Goal: Transaction & Acquisition: Purchase product/service

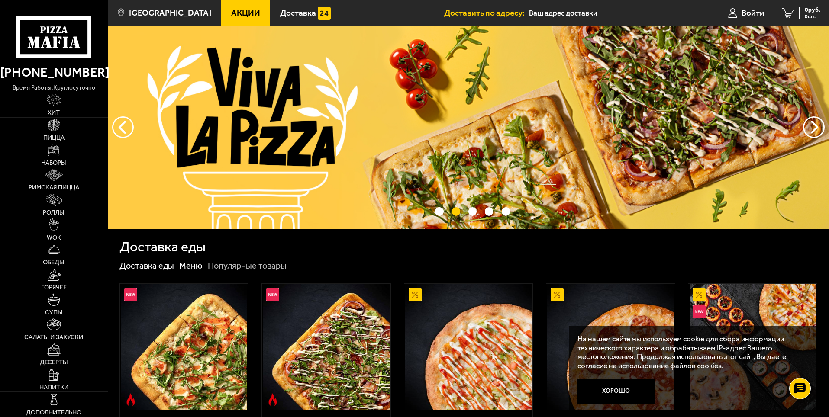
click at [57, 153] on img at bounding box center [54, 150] width 12 height 12
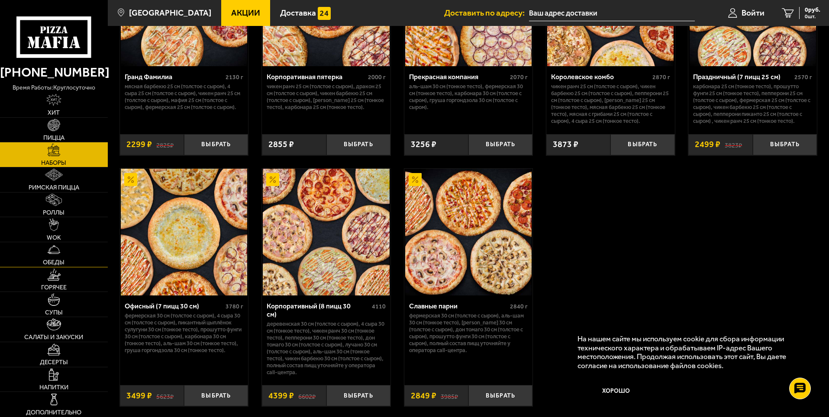
scroll to position [1256, 0]
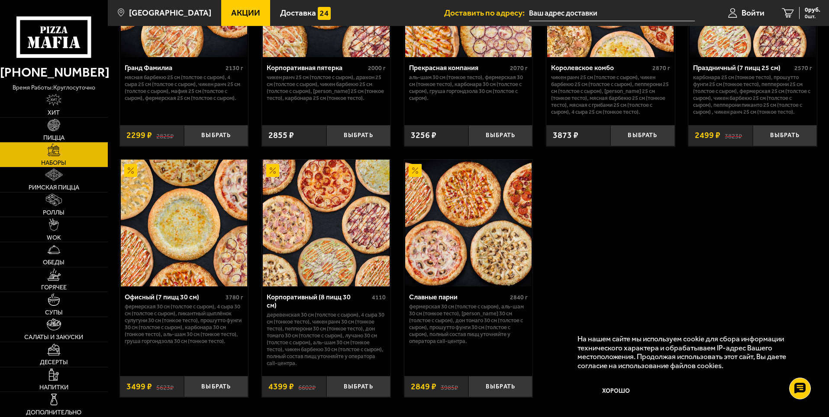
click at [321, 234] on img at bounding box center [326, 223] width 126 height 126
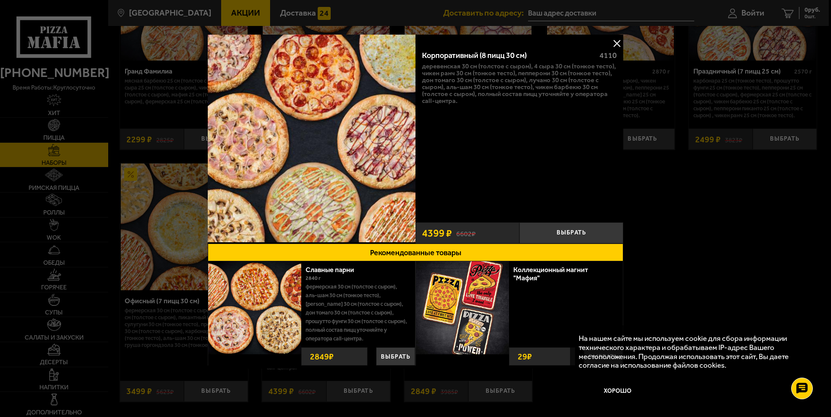
click at [615, 42] on button at bounding box center [617, 43] width 13 height 13
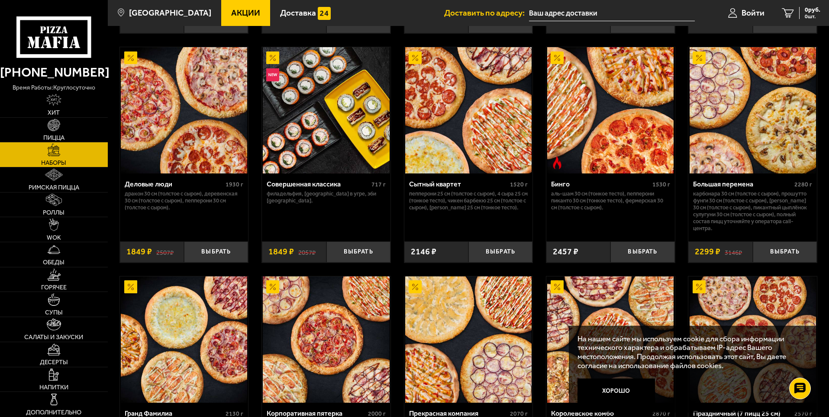
scroll to position [909, 0]
click at [51, 127] on img at bounding box center [54, 125] width 12 height 12
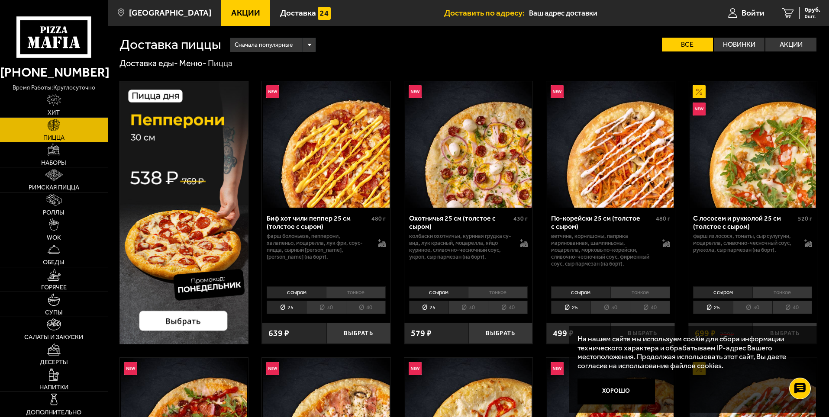
click at [215, 319] on img at bounding box center [184, 213] width 129 height 264
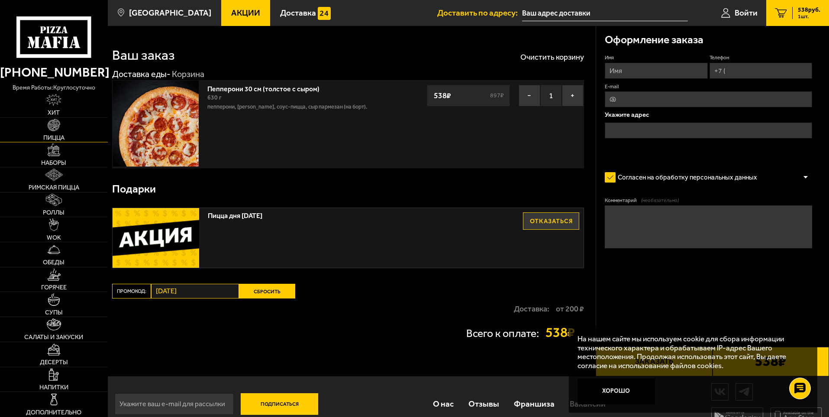
click at [56, 123] on img at bounding box center [54, 125] width 12 height 12
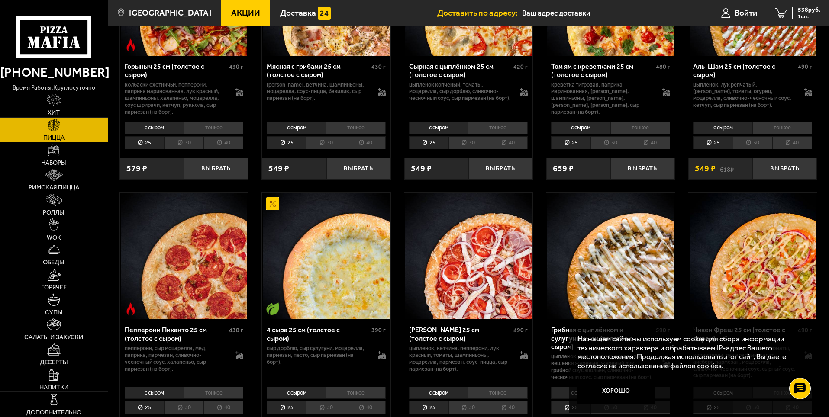
scroll to position [433, 0]
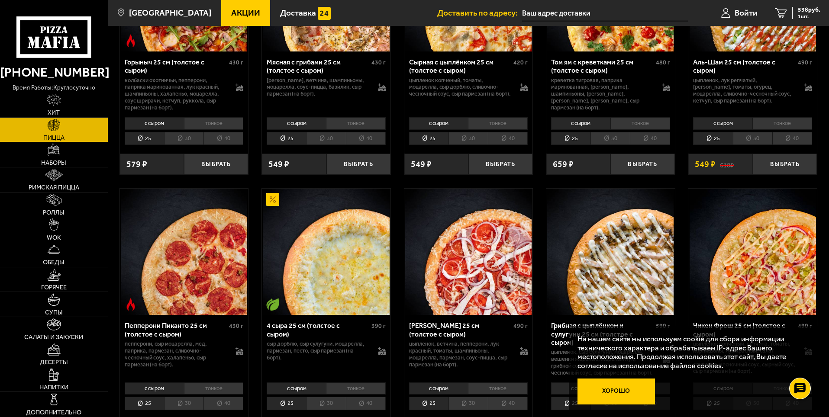
click at [614, 388] on button "Хорошо" at bounding box center [617, 392] width 78 height 26
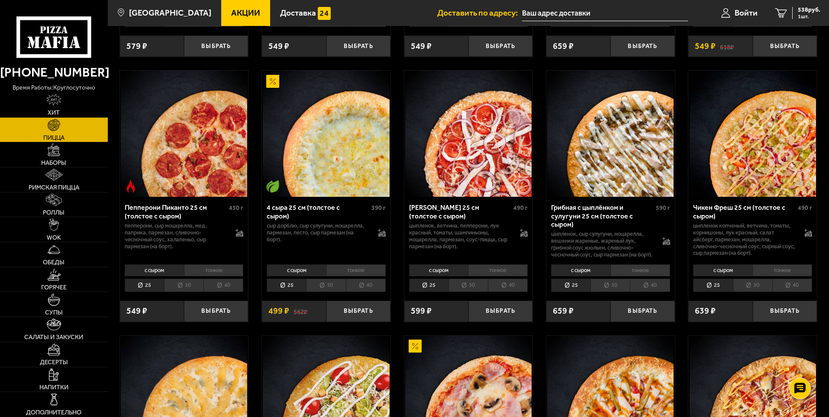
scroll to position [563, 0]
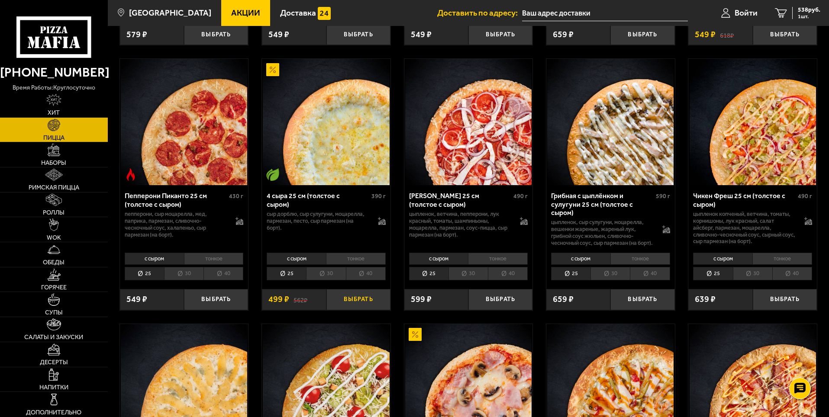
click at [368, 304] on button "Выбрать" at bounding box center [358, 299] width 64 height 21
click at [381, 307] on button "+" at bounding box center [379, 299] width 21 height 21
click at [737, 13] on span "Войти" at bounding box center [742, 13] width 23 height 8
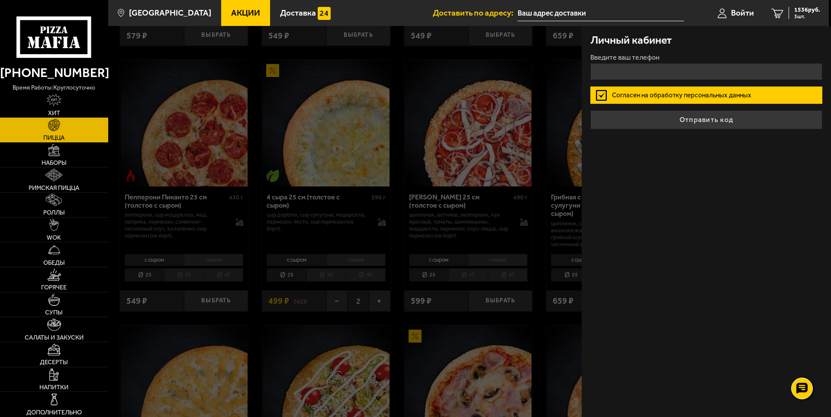
drag, startPoint x: 752, startPoint y: 299, endPoint x: 750, endPoint y: 292, distance: 7.0
click at [752, 299] on div "Личный кабинет Введите ваш телефон Согласен на обработку персональных данных От…" at bounding box center [706, 221] width 249 height 391
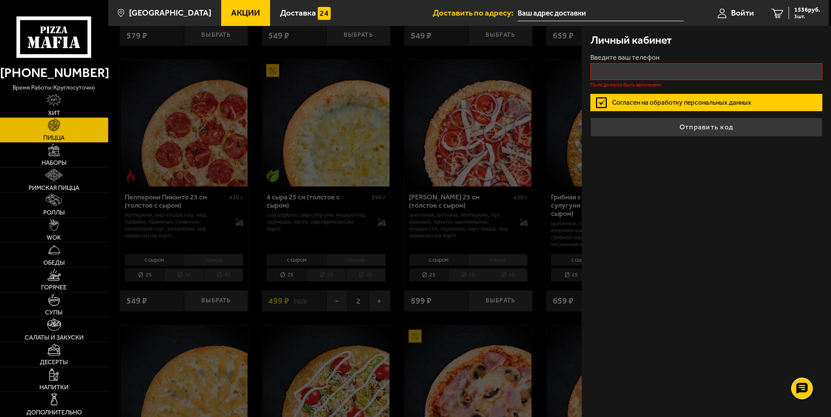
click at [528, 10] on input "text" at bounding box center [601, 13] width 166 height 16
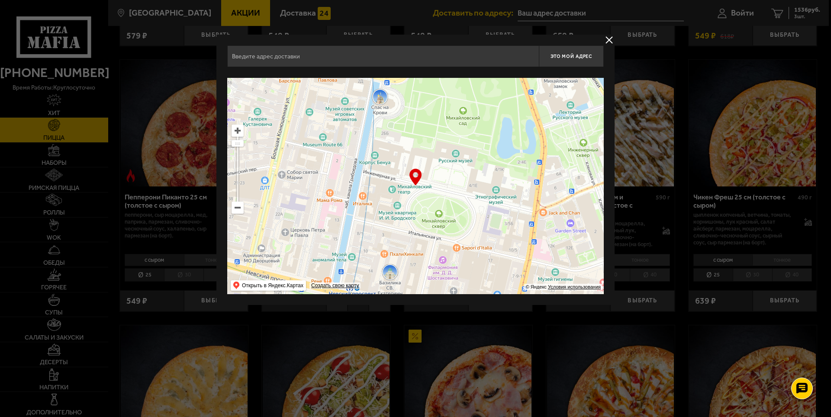
drag, startPoint x: 444, startPoint y: 222, endPoint x: 164, endPoint y: 193, distance: 281.2
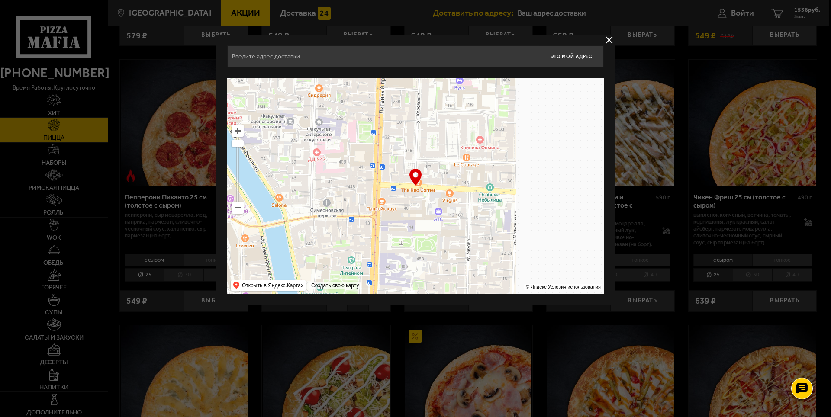
drag, startPoint x: 563, startPoint y: 214, endPoint x: 239, endPoint y: 223, distance: 324.0
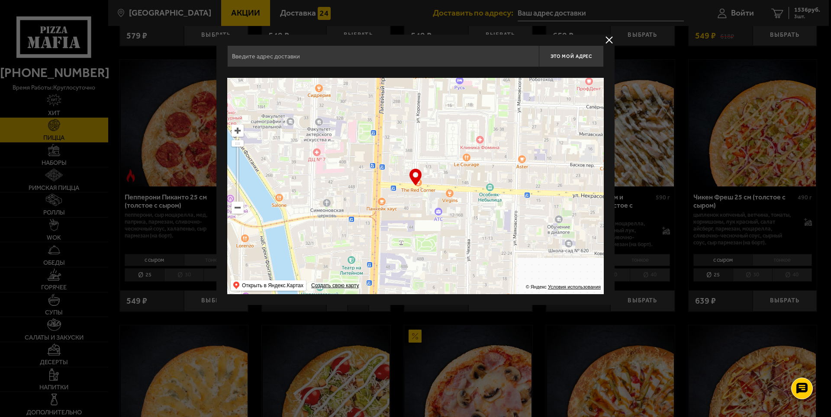
click at [239, 223] on ymaps at bounding box center [415, 186] width 377 height 216
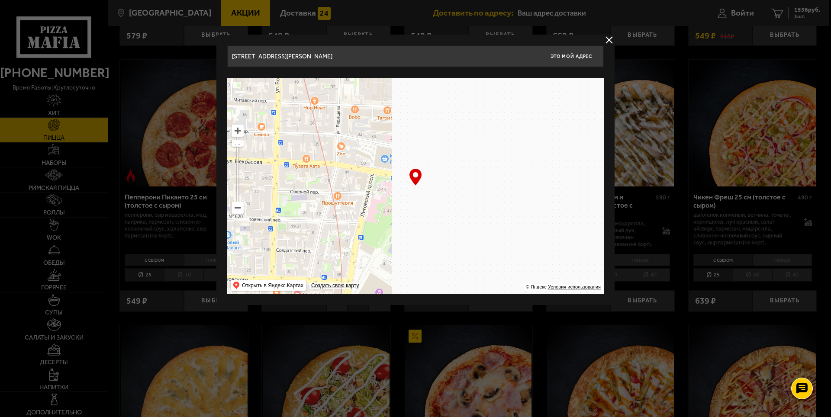
drag, startPoint x: 544, startPoint y: 215, endPoint x: 220, endPoint y: 166, distance: 327.6
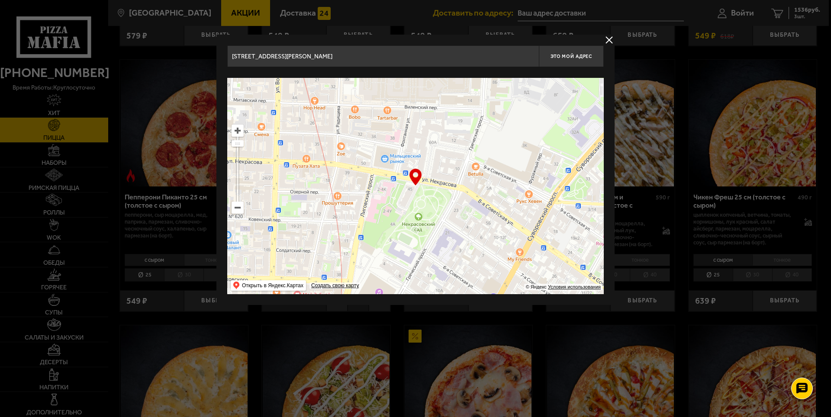
click at [220, 166] on div "Центральный район, улица Некрасова, 12 Это мой адрес Найдите адрес перетащив ка…" at bounding box center [415, 170] width 398 height 271
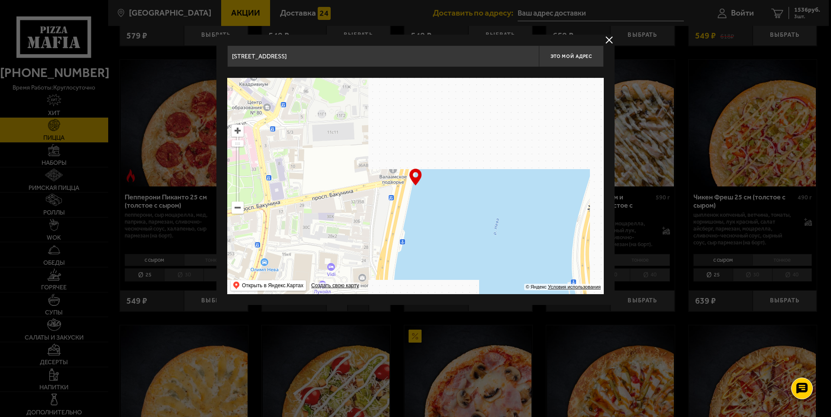
drag, startPoint x: 509, startPoint y: 256, endPoint x: 169, endPoint y: 26, distance: 410.4
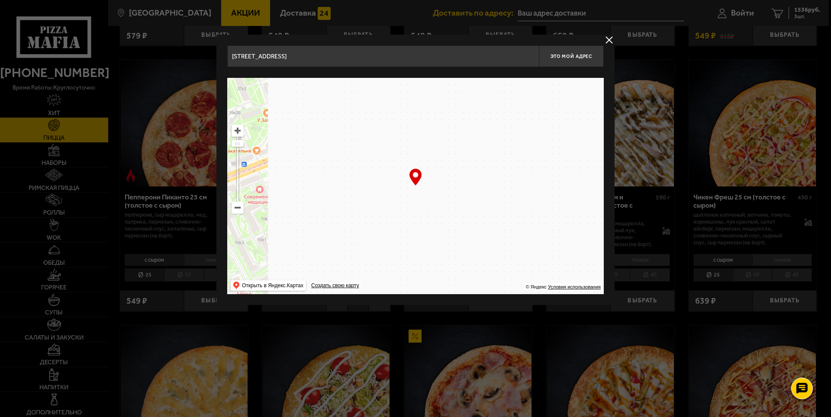
drag, startPoint x: 558, startPoint y: 204, endPoint x: 90, endPoint y: 140, distance: 472.3
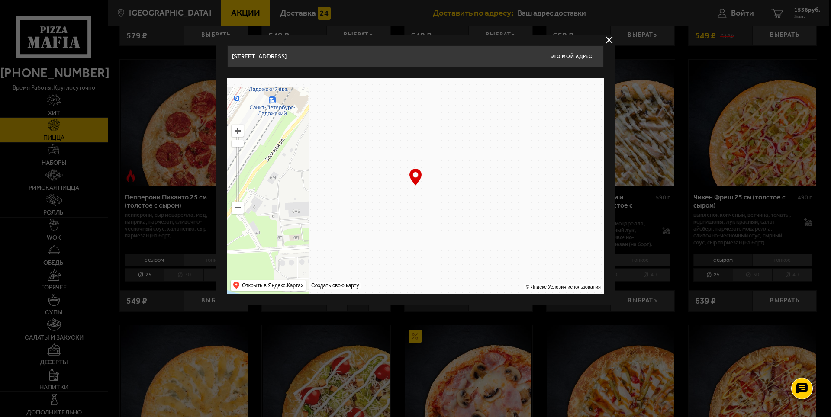
drag, startPoint x: 530, startPoint y: 203, endPoint x: 131, endPoint y: 310, distance: 412.7
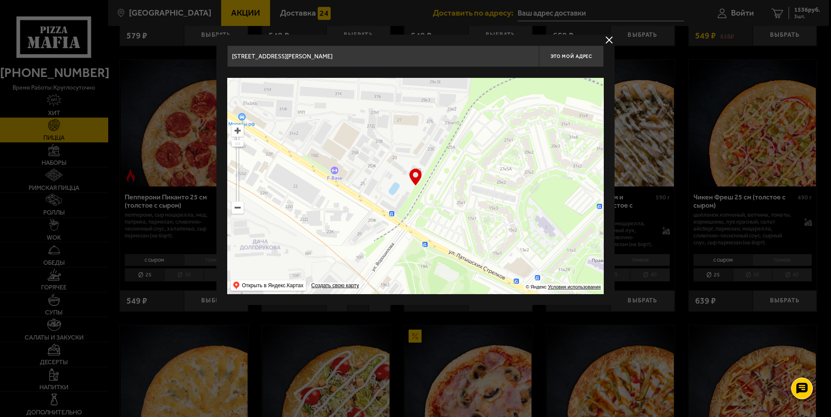
drag, startPoint x: 511, startPoint y: 210, endPoint x: 421, endPoint y: 358, distance: 173.2
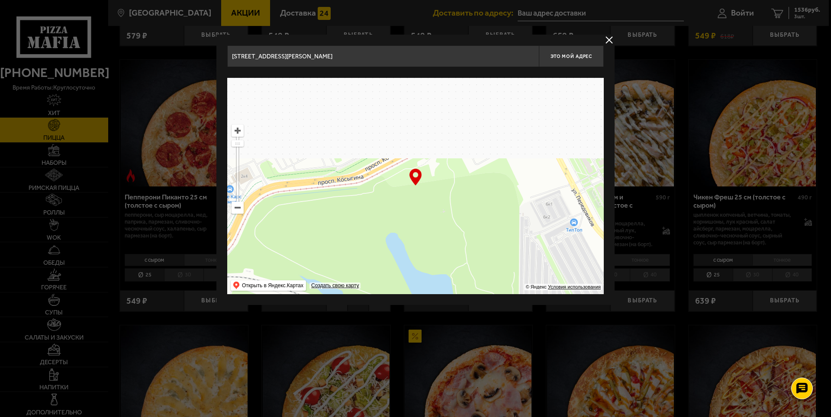
drag, startPoint x: 534, startPoint y: 162, endPoint x: 458, endPoint y: 353, distance: 206.2
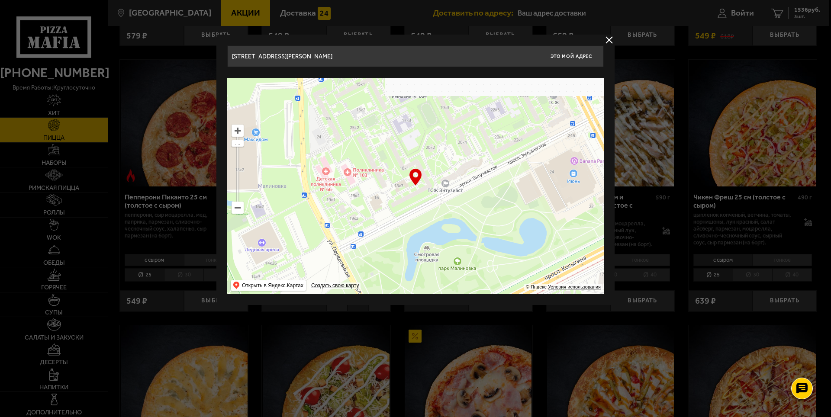
drag, startPoint x: 536, startPoint y: 226, endPoint x: 345, endPoint y: 312, distance: 209.7
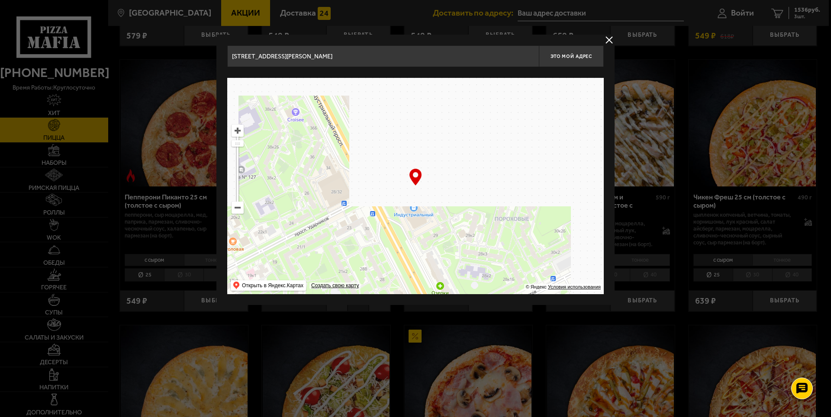
drag, startPoint x: 550, startPoint y: 157, endPoint x: 517, endPoint y: 322, distance: 168.4
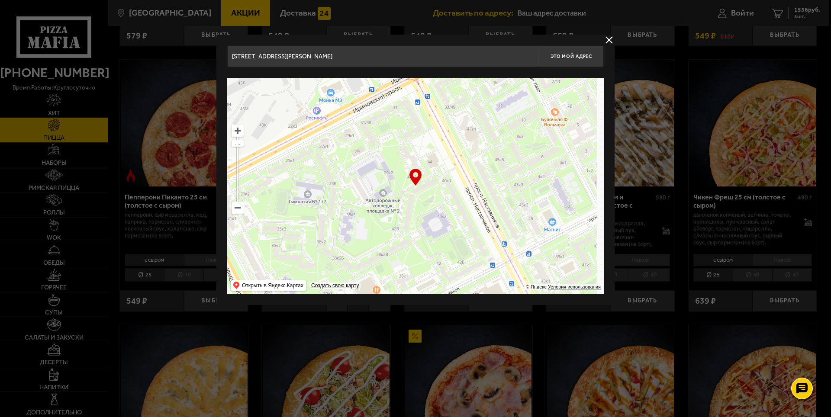
drag, startPoint x: 567, startPoint y: 126, endPoint x: 456, endPoint y: 283, distance: 192.3
click at [454, 281] on ymaps at bounding box center [415, 186] width 377 height 216
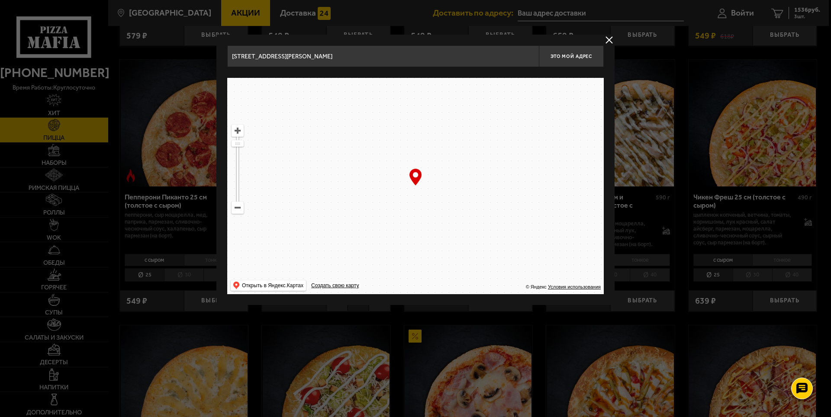
drag, startPoint x: 489, startPoint y: 197, endPoint x: 364, endPoint y: 240, distance: 132.3
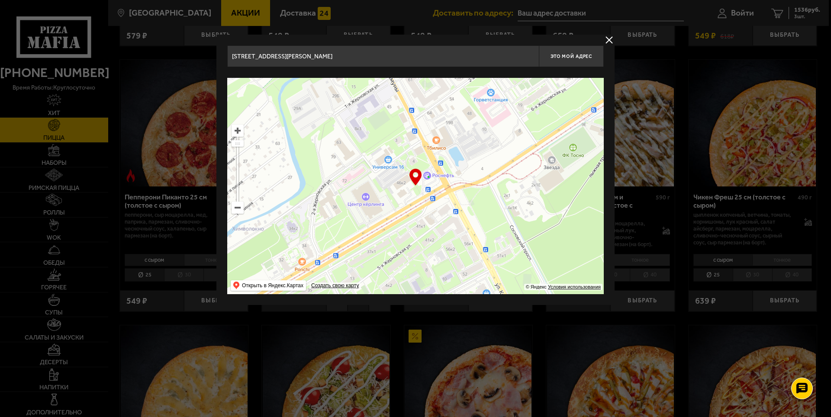
click at [364, 240] on ymaps at bounding box center [415, 186] width 377 height 216
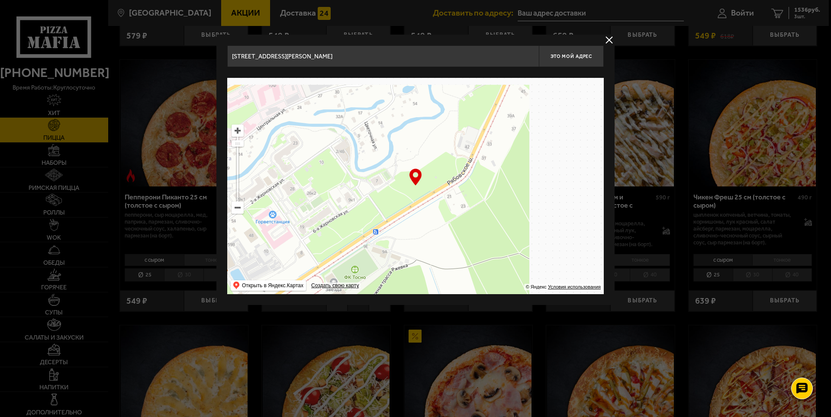
drag, startPoint x: 500, startPoint y: 131, endPoint x: 281, endPoint y: 253, distance: 250.1
click at [281, 253] on ymaps at bounding box center [415, 186] width 377 height 216
click at [466, 148] on ymaps at bounding box center [415, 186] width 377 height 216
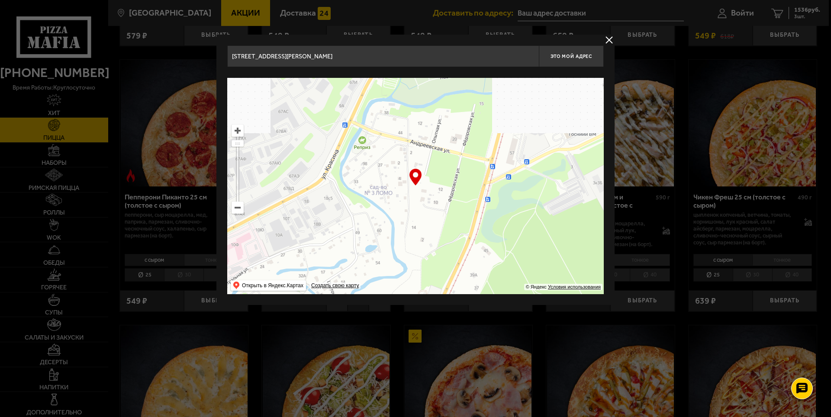
drag, startPoint x: 466, startPoint y: 148, endPoint x: 429, endPoint y: 307, distance: 163.6
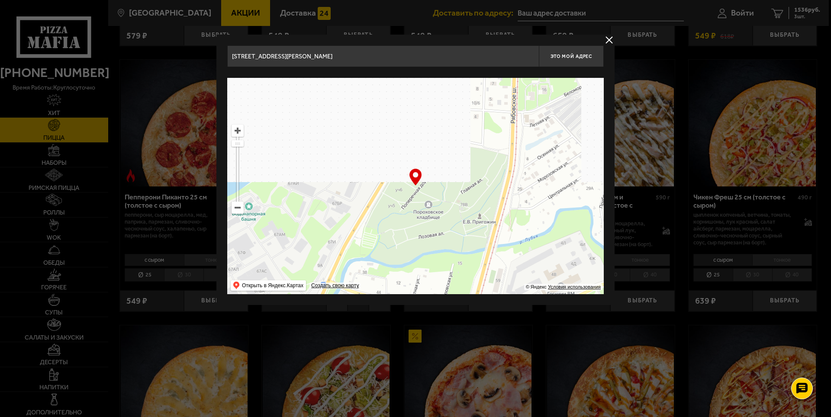
drag, startPoint x: 482, startPoint y: 137, endPoint x: 487, endPoint y: 306, distance: 168.9
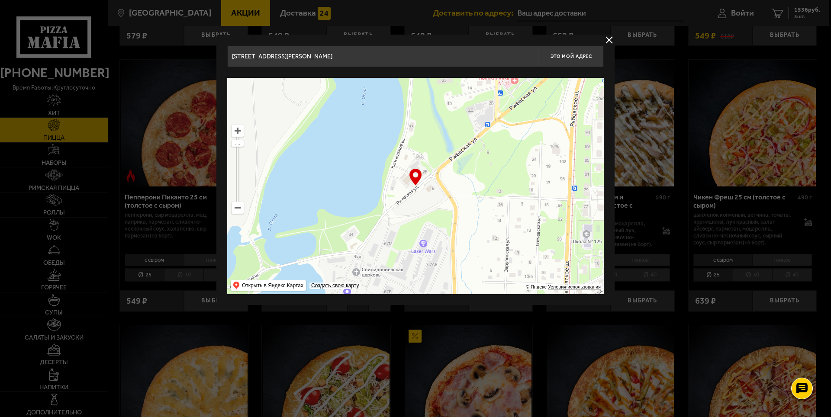
drag, startPoint x: 495, startPoint y: 126, endPoint x: 478, endPoint y: 252, distance: 127.1
click at [478, 252] on ymaps at bounding box center [415, 186] width 377 height 216
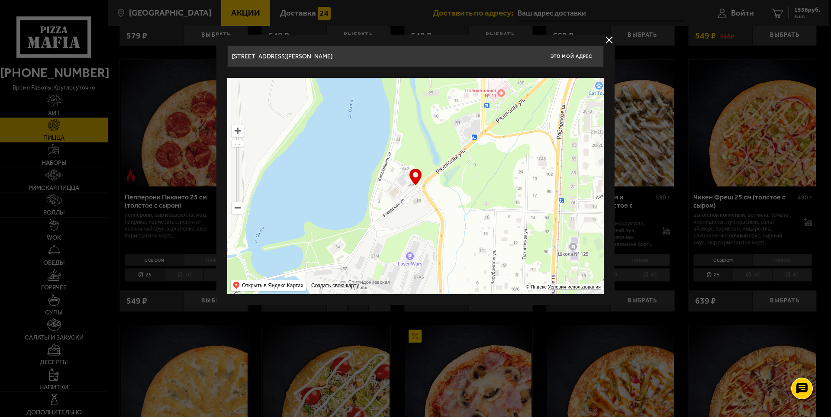
type input "[PERSON_NAME][STREET_ADDRESS]"
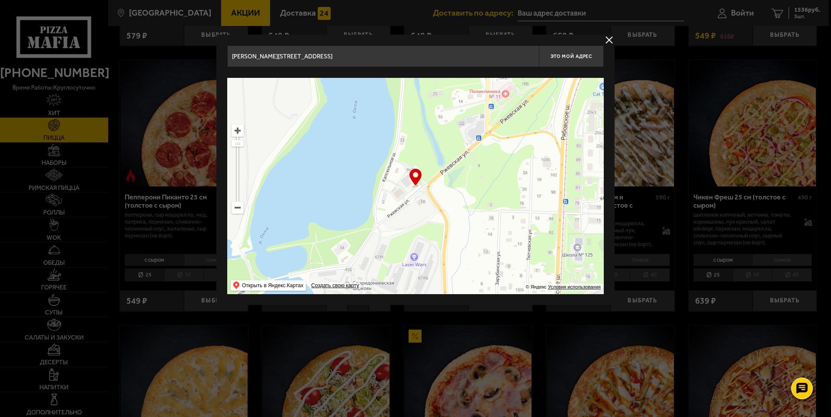
drag, startPoint x: 465, startPoint y: 192, endPoint x: 457, endPoint y: 203, distance: 13.9
click at [457, 203] on ymaps at bounding box center [415, 186] width 377 height 216
click at [564, 57] on span "Это мой адрес" at bounding box center [572, 57] width 42 height 6
type input "[PERSON_NAME][STREET_ADDRESS]"
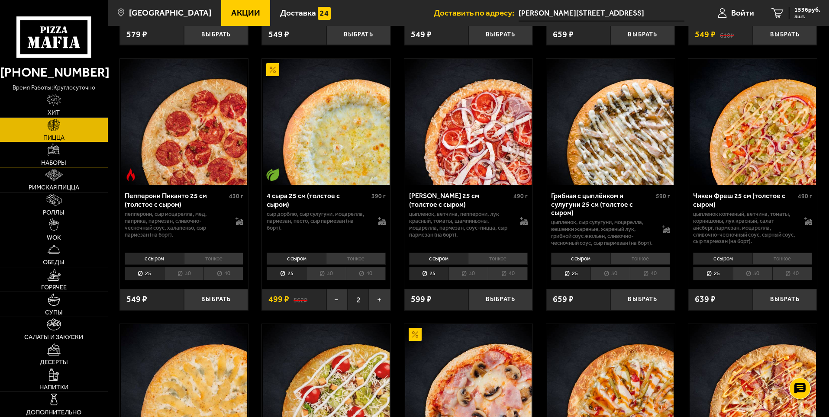
click at [52, 158] on link "Наборы" at bounding box center [54, 154] width 108 height 25
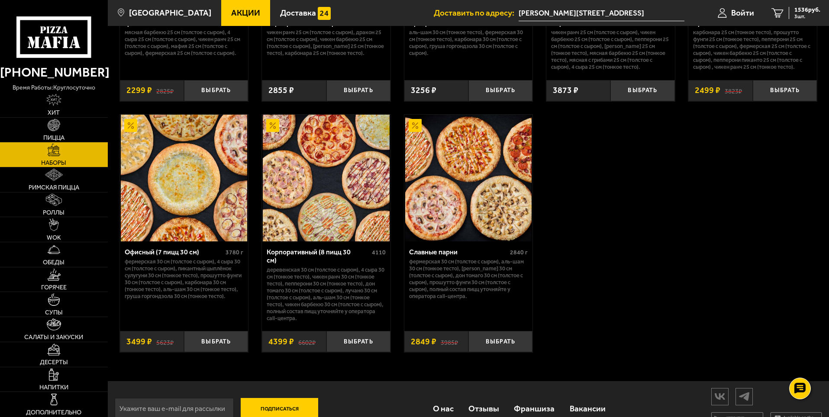
scroll to position [1317, 0]
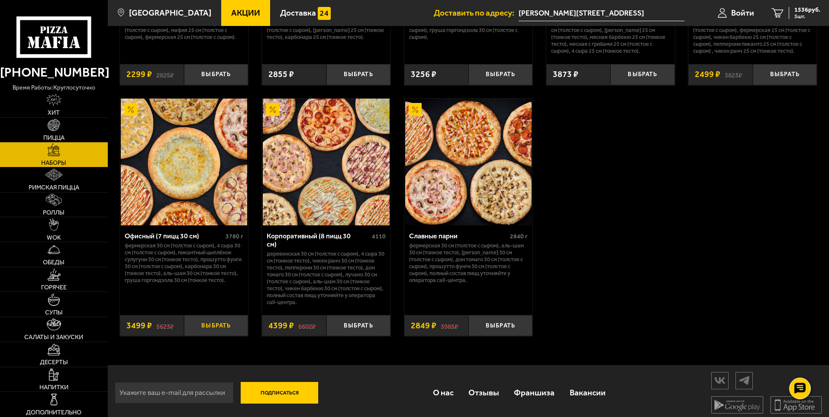
click at [207, 319] on button "Выбрать" at bounding box center [216, 325] width 64 height 21
click at [802, 14] on span "4 шт." at bounding box center [808, 16] width 26 height 5
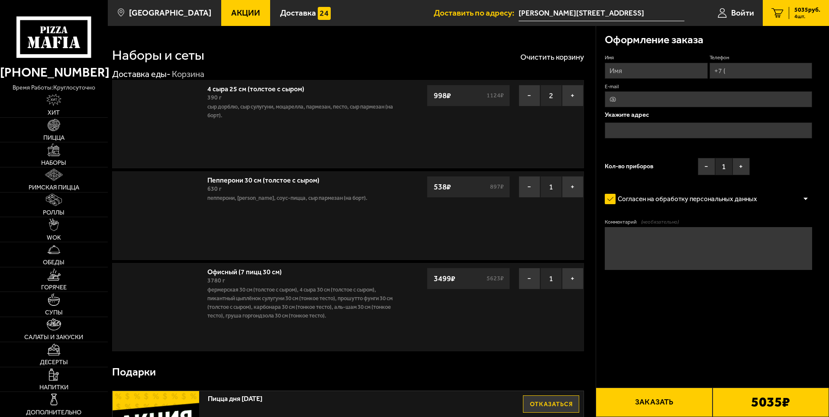
type input "[PERSON_NAME][STREET_ADDRESS]"
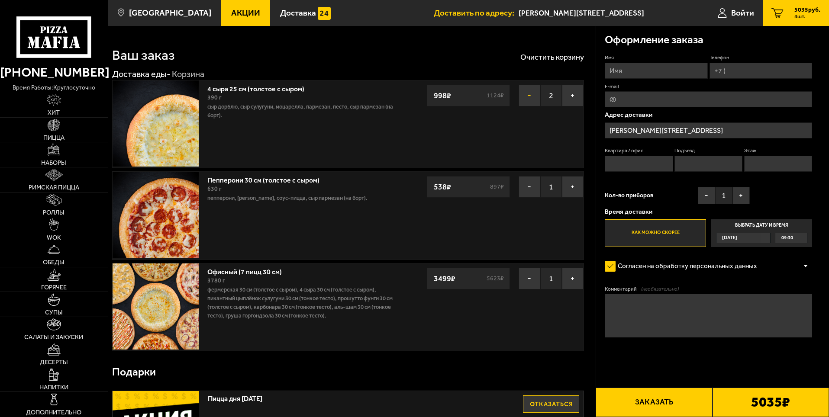
click at [528, 96] on button "−" at bounding box center [530, 96] width 22 height 22
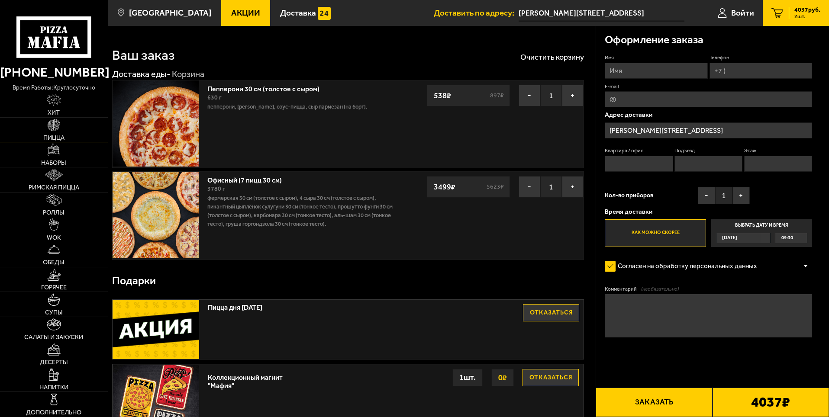
click at [58, 132] on link "Пицца" at bounding box center [54, 130] width 108 height 25
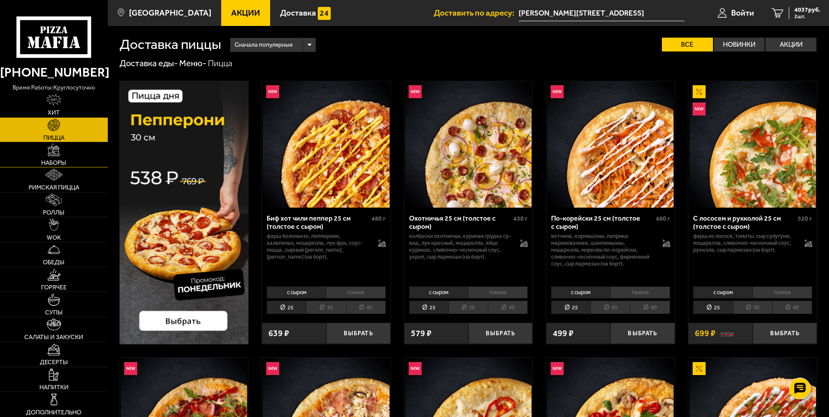
click at [52, 157] on link "Наборы" at bounding box center [54, 154] width 108 height 25
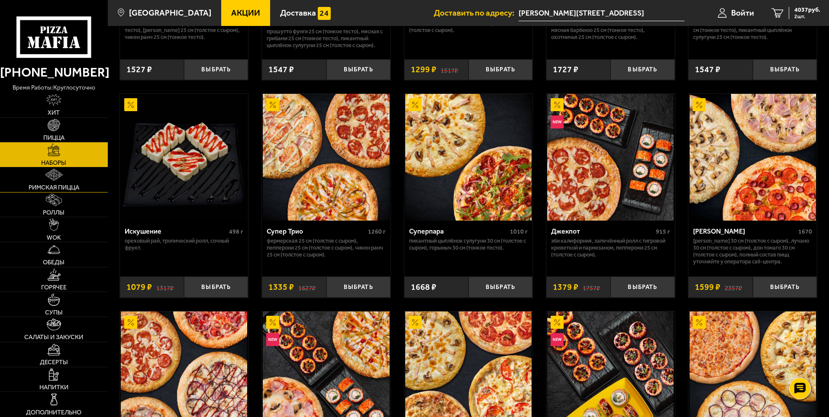
scroll to position [346, 0]
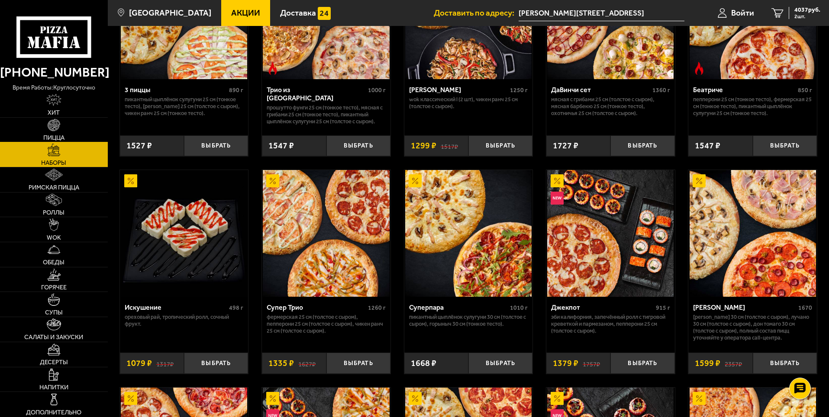
click at [58, 125] on img at bounding box center [54, 125] width 12 height 12
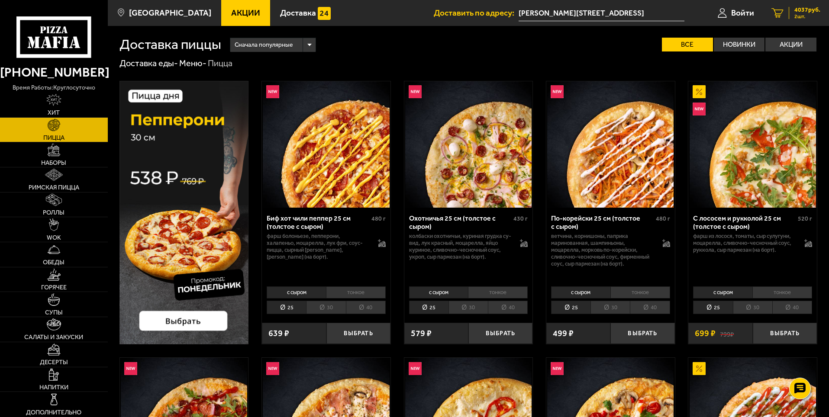
click at [803, 9] on span "4037 руб." at bounding box center [808, 10] width 26 height 6
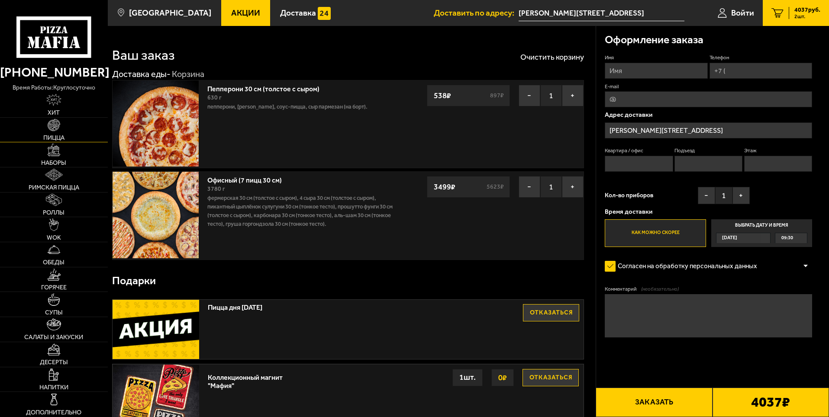
click at [56, 135] on span "Пицца" at bounding box center [53, 138] width 21 height 6
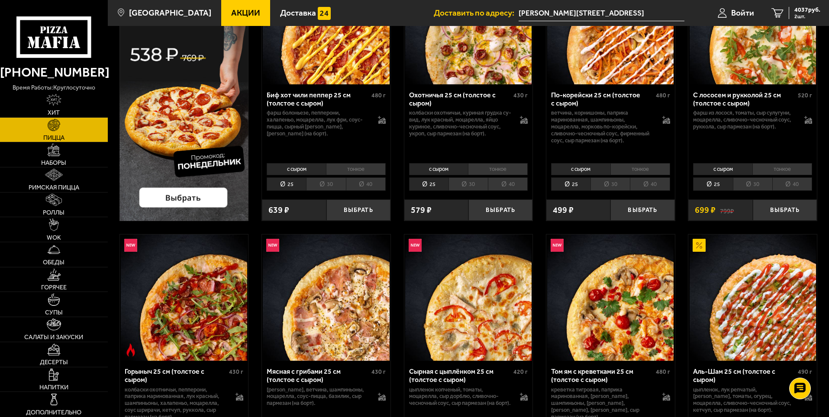
scroll to position [216, 0]
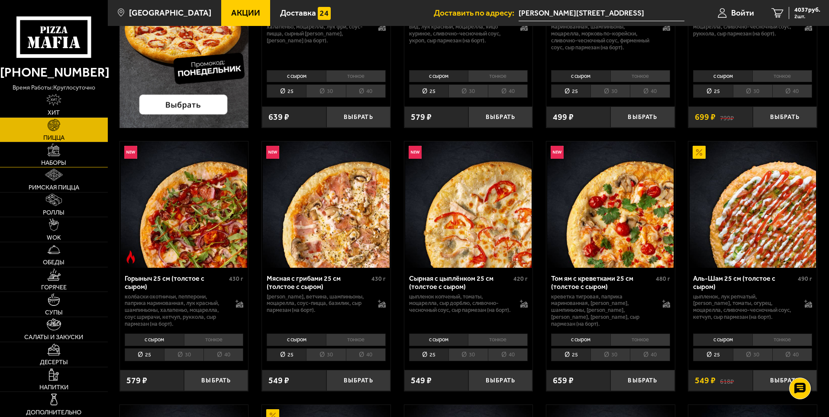
click at [49, 156] on img at bounding box center [54, 150] width 12 height 12
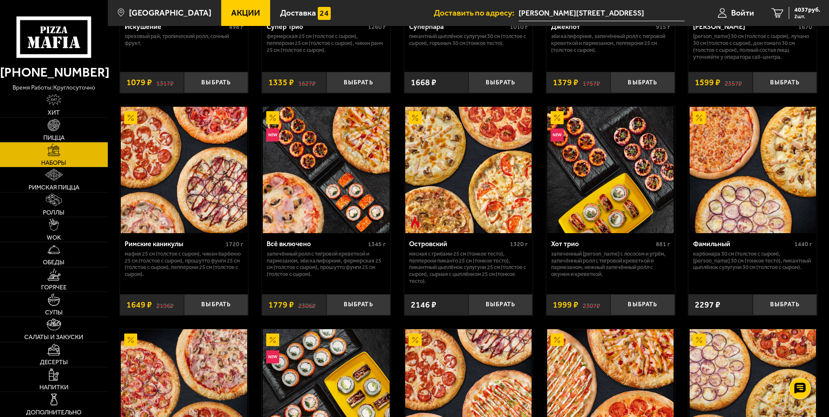
scroll to position [606, 0]
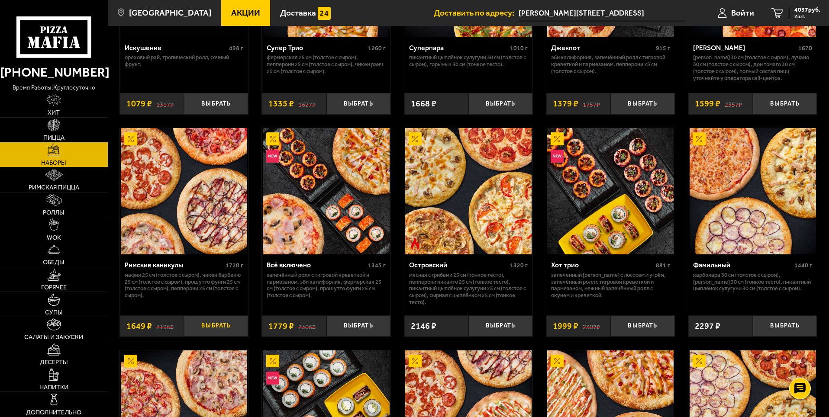
click at [213, 325] on button "Выбрать" at bounding box center [216, 326] width 64 height 21
click at [807, 10] on span "5686 руб." at bounding box center [808, 10] width 26 height 6
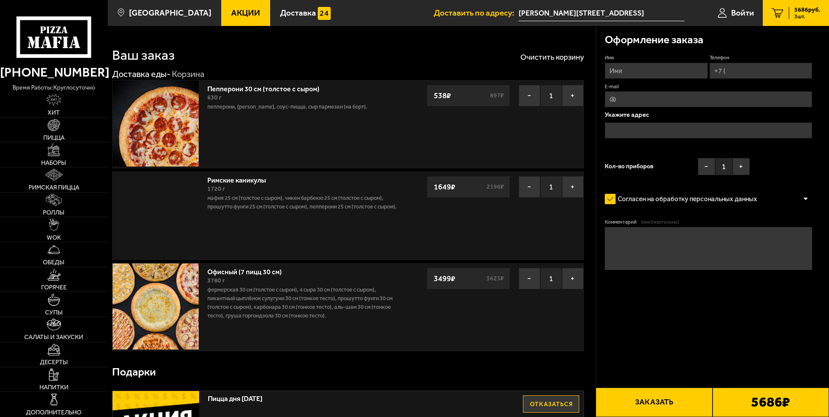
type input "[PERSON_NAME][STREET_ADDRESS]"
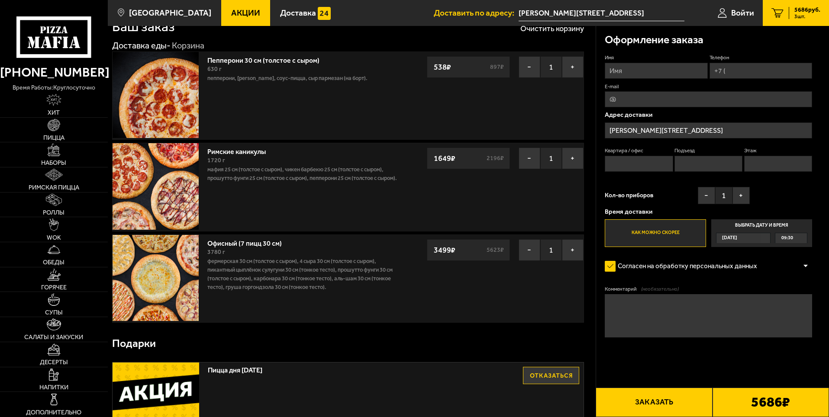
scroll to position [43, 0]
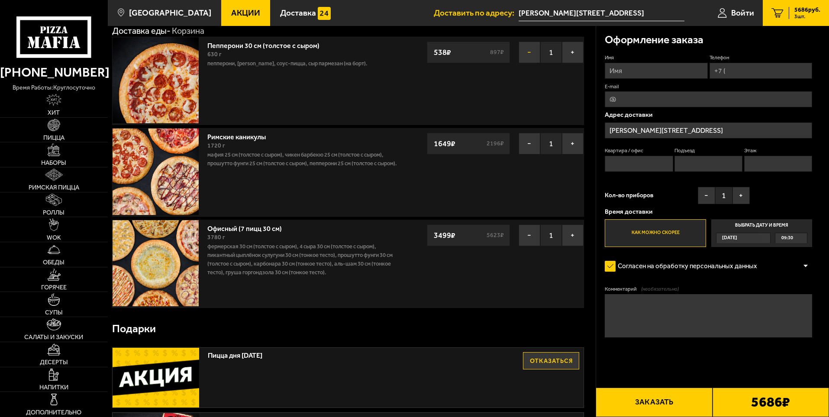
click at [525, 56] on button "−" at bounding box center [530, 53] width 22 height 22
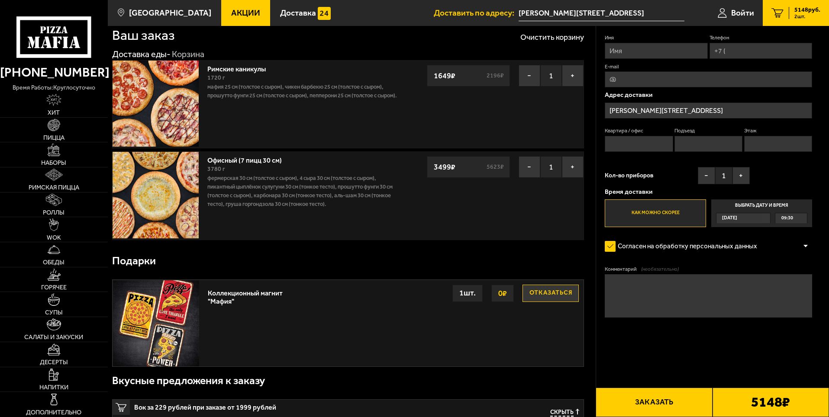
scroll to position [0, 0]
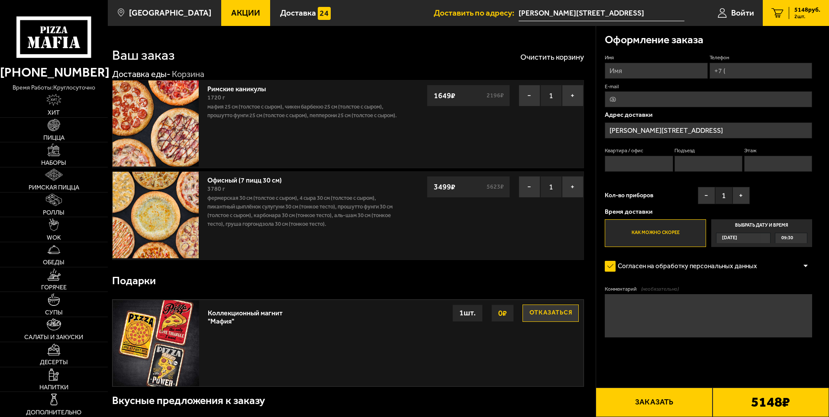
click at [626, 67] on input "Имя" at bounding box center [656, 71] width 103 height 16
type input "Лилия"
type input "+7 (964) 342-78-35"
type input "n34@nordarm.ru"
click at [785, 70] on input "+7 (964) 342-78-35" at bounding box center [761, 71] width 103 height 16
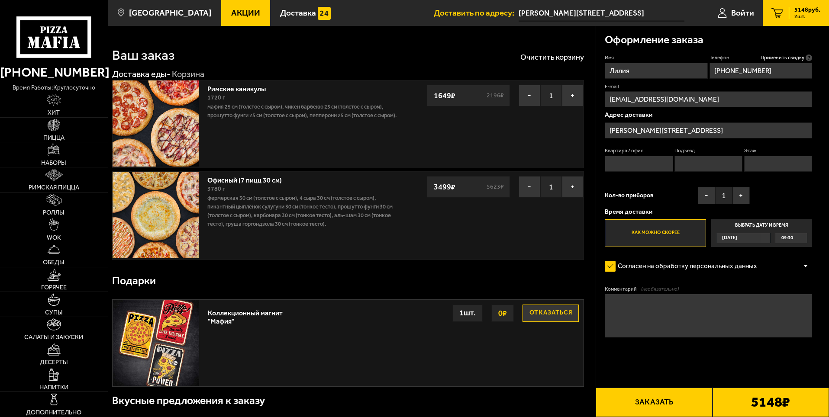
click at [624, 165] on input "Квартира / офис" at bounding box center [639, 164] width 68 height 16
type input "1"
click at [688, 165] on input "Подъезд" at bounding box center [709, 164] width 68 height 16
click at [630, 165] on input "1" at bounding box center [639, 164] width 68 height 16
type input "j"
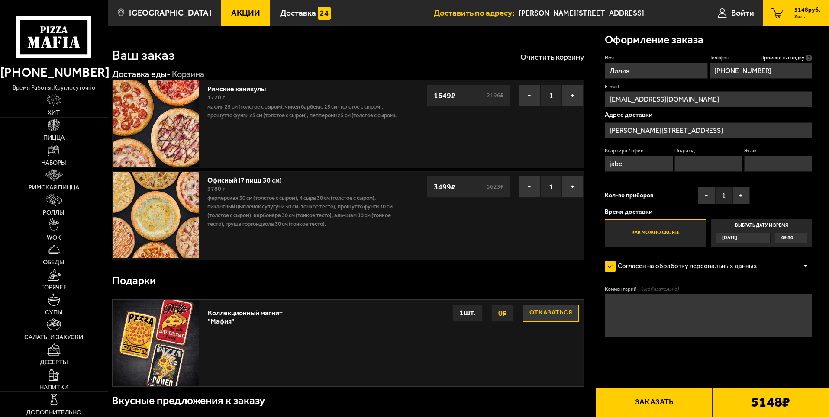
type input "jabc"
click at [756, 167] on input "Этаж" at bounding box center [778, 164] width 68 height 16
type input "1"
click at [418, 233] on div "Офисный (7 пицц 30 см) 3780 г Фермерская 30 см (толстое с сыром), 4 сыра 30 см …" at bounding box center [270, 215] width 314 height 87
click at [662, 399] on button "Заказать" at bounding box center [654, 402] width 116 height 29
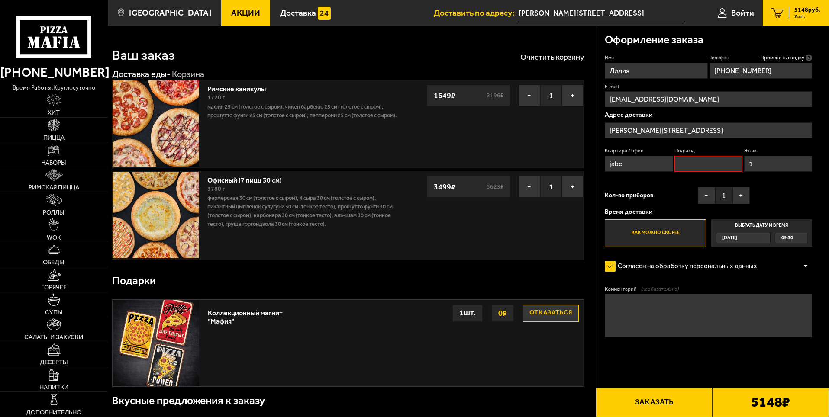
drag, startPoint x: 685, startPoint y: 163, endPoint x: 693, endPoint y: 163, distance: 8.2
click at [685, 163] on input "Подъезд" at bounding box center [709, 164] width 68 height 16
type input "1"
click at [634, 163] on input "jabc" at bounding box center [639, 164] width 68 height 16
type input "j"
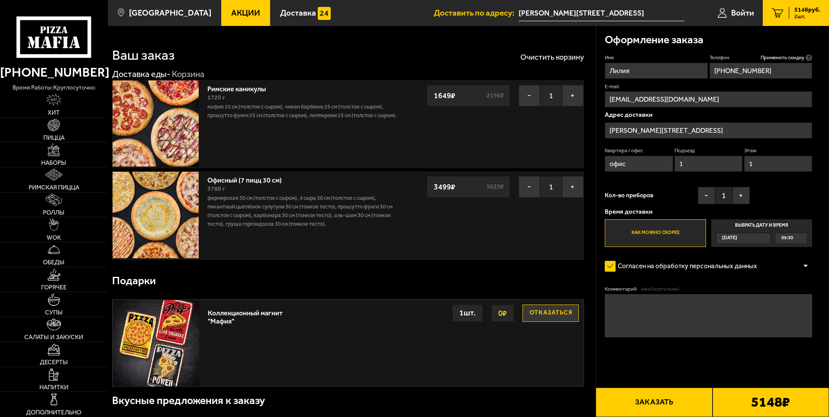
type input "офис"
click at [660, 399] on button "Заказать" at bounding box center [654, 402] width 116 height 29
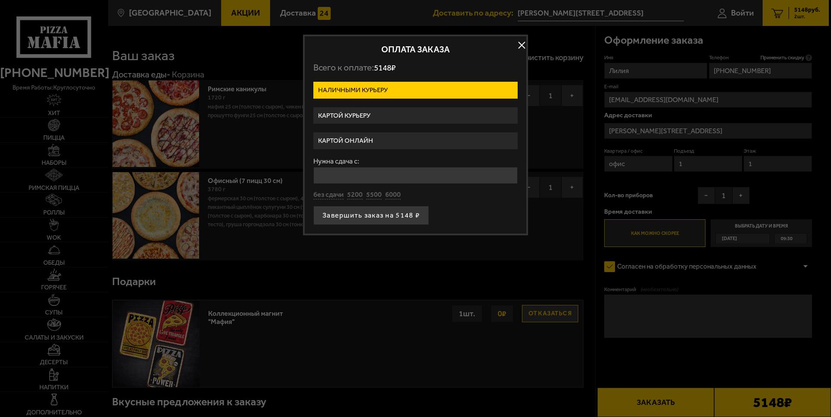
click at [381, 136] on label "Картой онлайн" at bounding box center [415, 140] width 204 height 17
click at [0, 0] on input "Картой онлайн" at bounding box center [0, 0] width 0 height 0
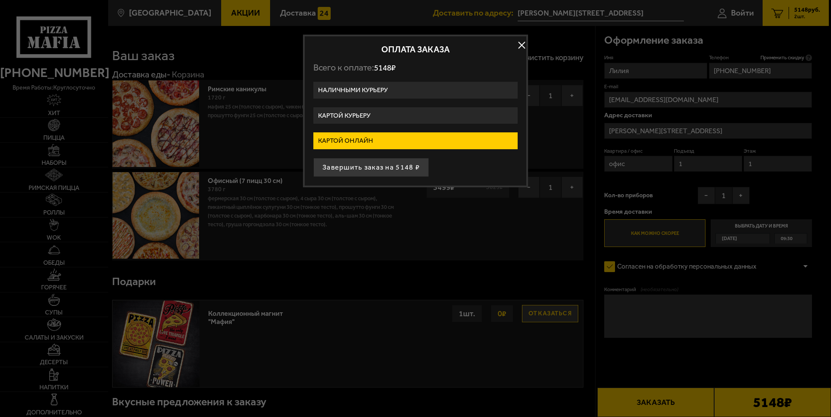
click at [351, 137] on label "Картой онлайн" at bounding box center [415, 140] width 204 height 17
click at [0, 0] on input "Картой онлайн" at bounding box center [0, 0] width 0 height 0
click at [399, 169] on button "Завершить заказ на 5148 ₽" at bounding box center [371, 167] width 116 height 19
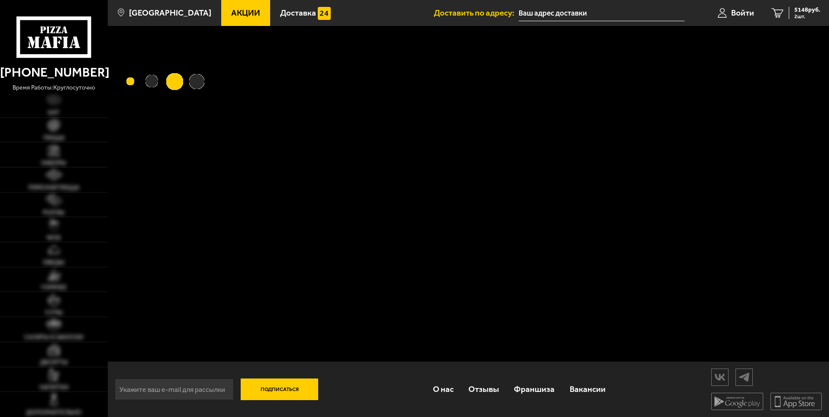
type input "[PERSON_NAME][STREET_ADDRESS]"
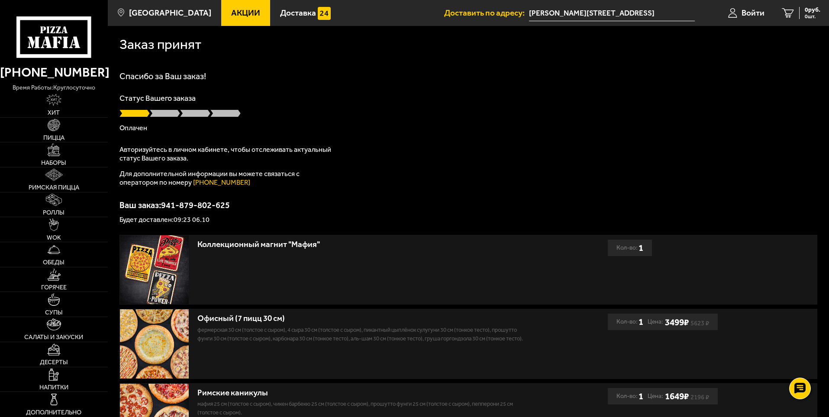
scroll to position [43, 0]
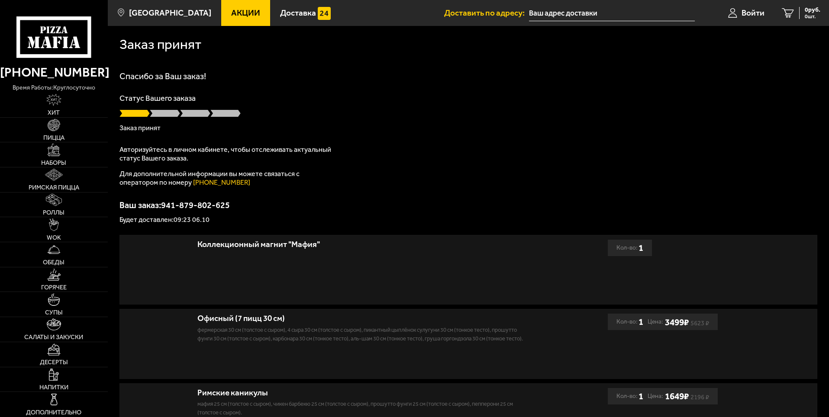
type input "[PERSON_NAME][STREET_ADDRESS]"
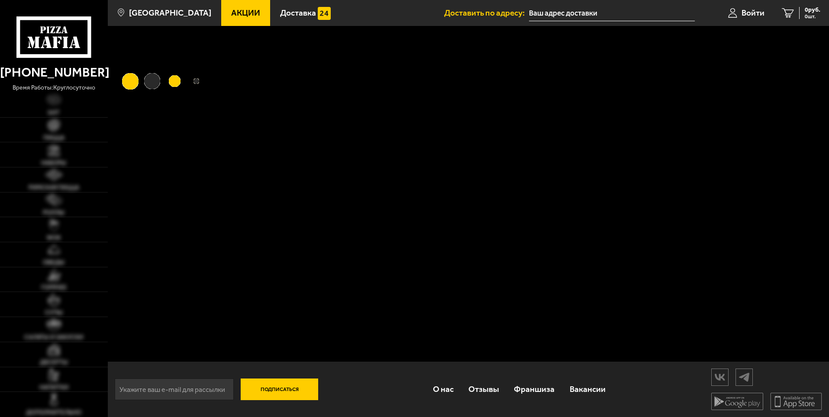
type input "[PERSON_NAME][STREET_ADDRESS]"
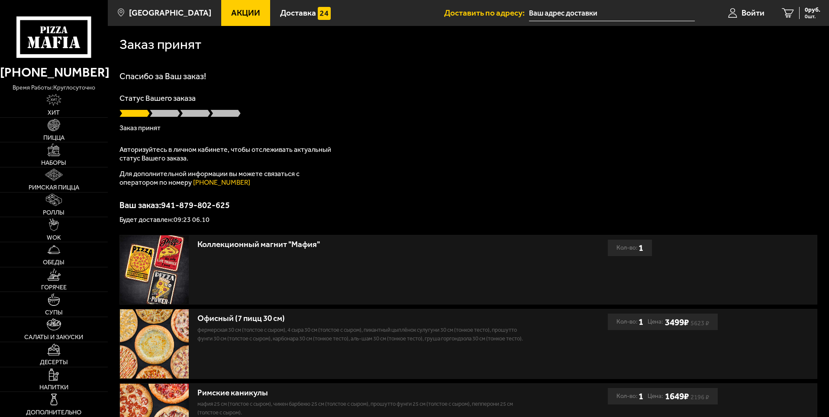
type input "[PERSON_NAME][STREET_ADDRESS]"
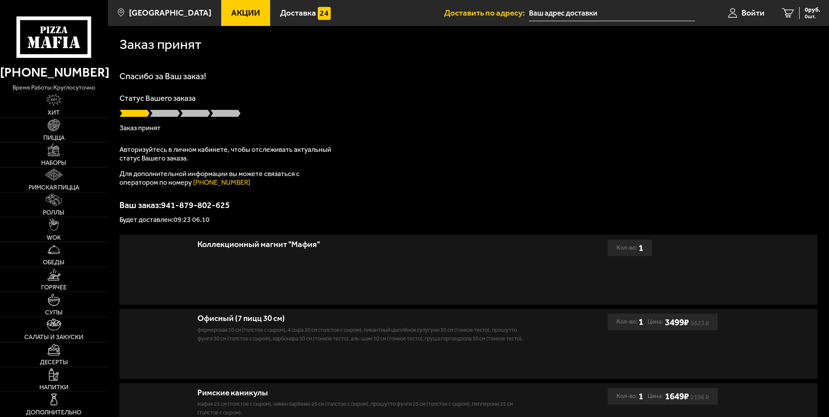
type input "[PERSON_NAME][STREET_ADDRESS]"
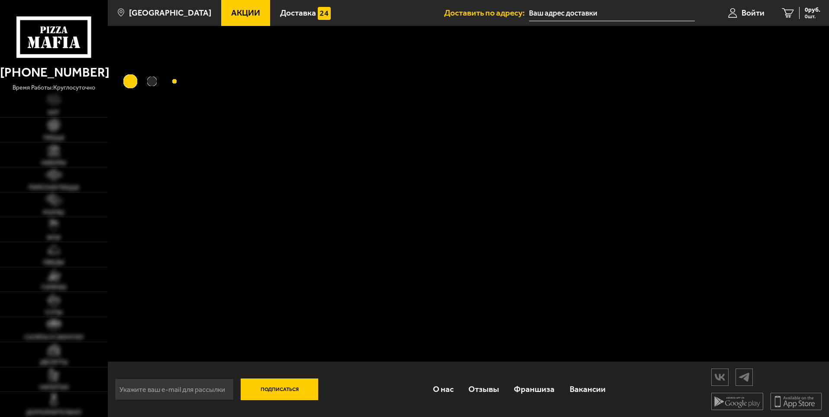
type input "[PERSON_NAME][STREET_ADDRESS]"
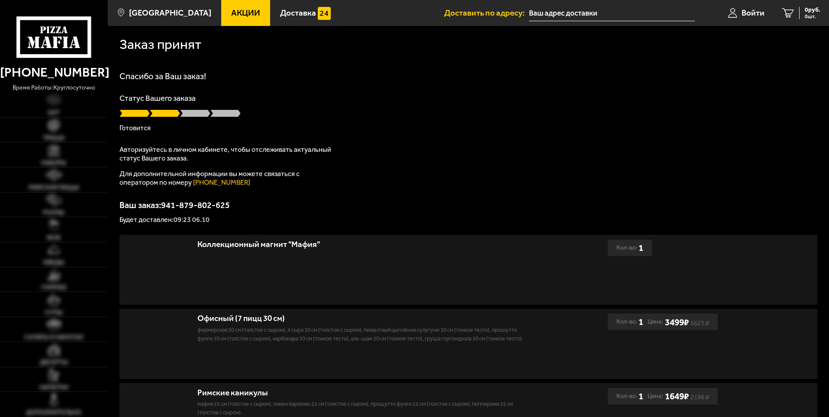
type input "[PERSON_NAME][STREET_ADDRESS]"
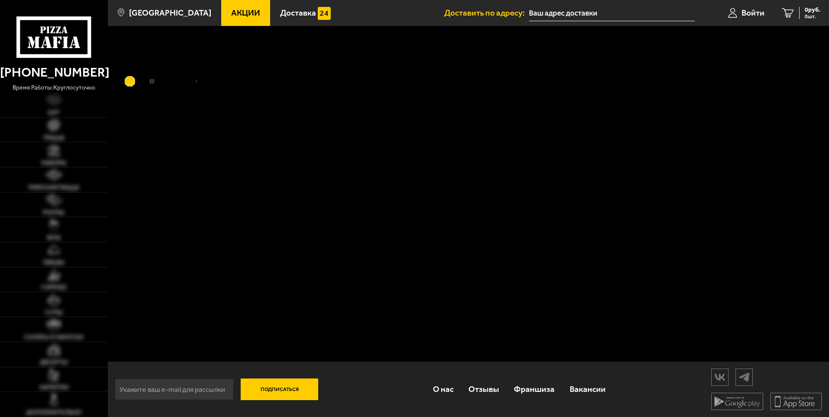
type input "[PERSON_NAME][STREET_ADDRESS]"
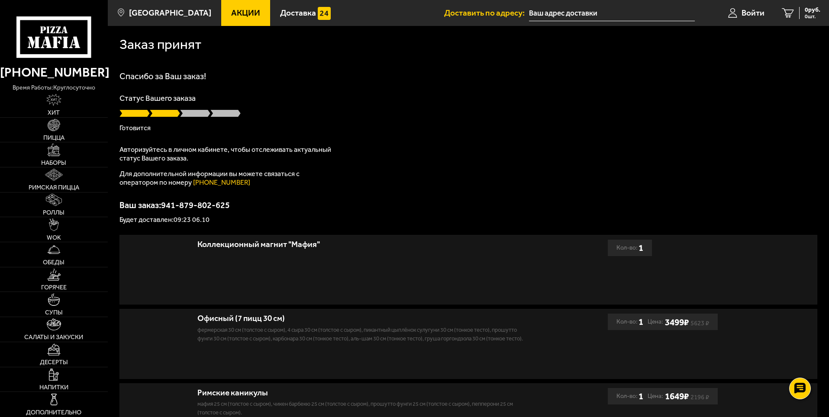
type input "[PERSON_NAME][STREET_ADDRESS]"
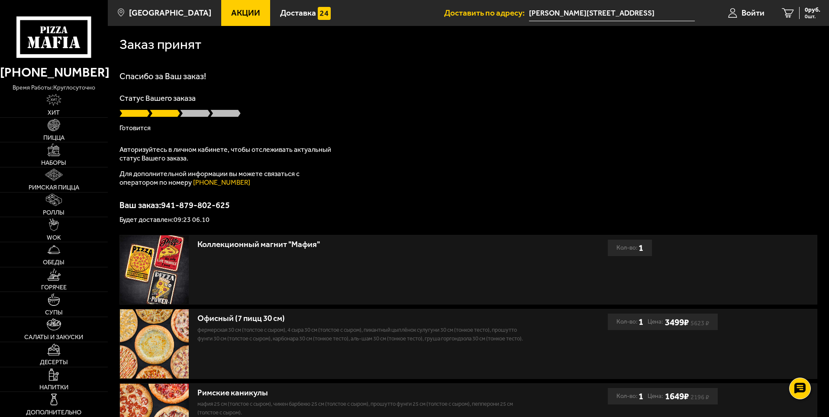
scroll to position [127, 0]
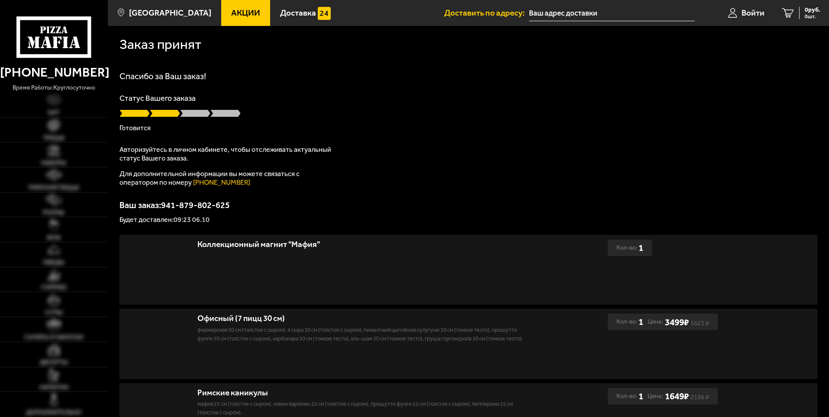
type input "[PERSON_NAME][STREET_ADDRESS]"
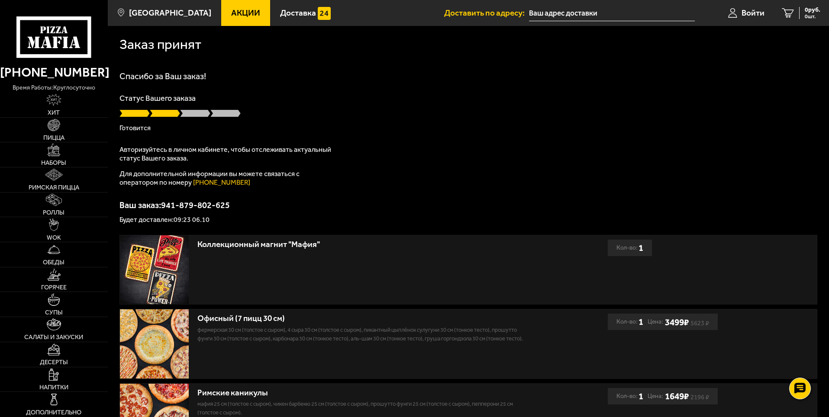
type input "[PERSON_NAME][STREET_ADDRESS]"
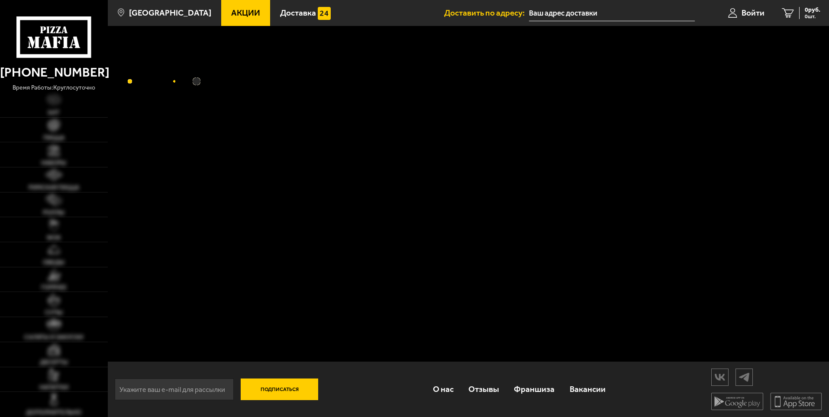
type input "[PERSON_NAME][STREET_ADDRESS]"
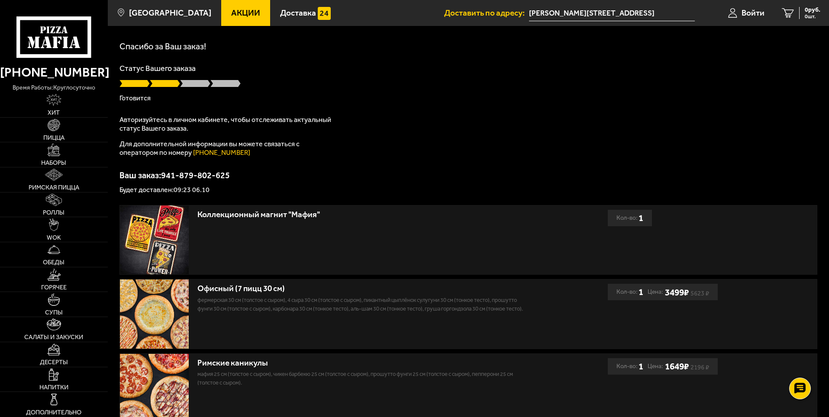
scroll to position [87, 0]
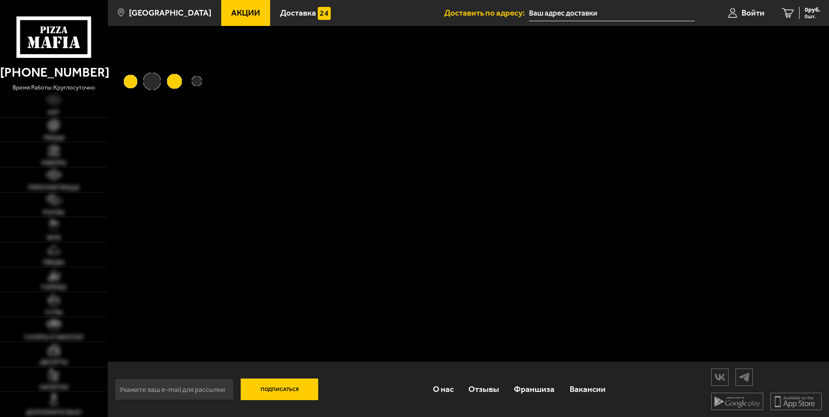
type input "[PERSON_NAME][STREET_ADDRESS]"
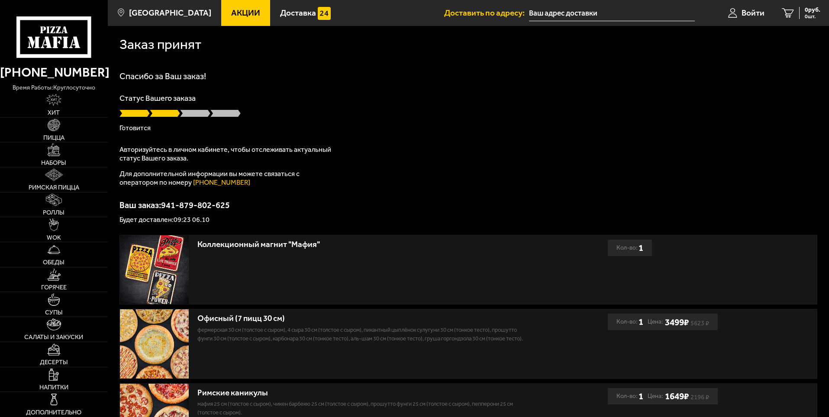
type input "[PERSON_NAME][STREET_ADDRESS]"
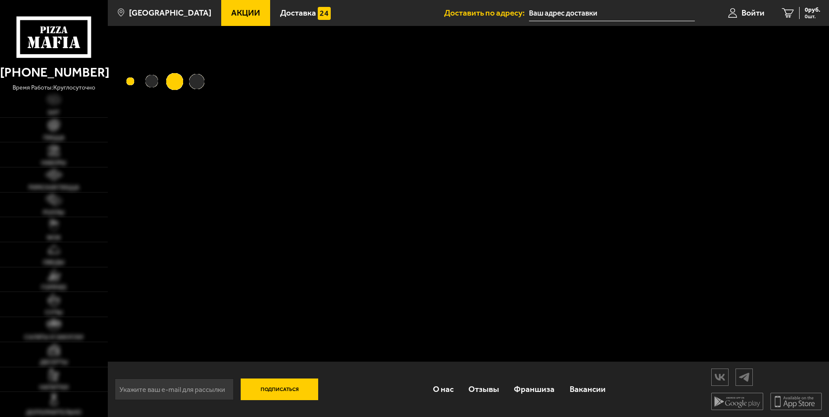
type input "[PERSON_NAME][STREET_ADDRESS]"
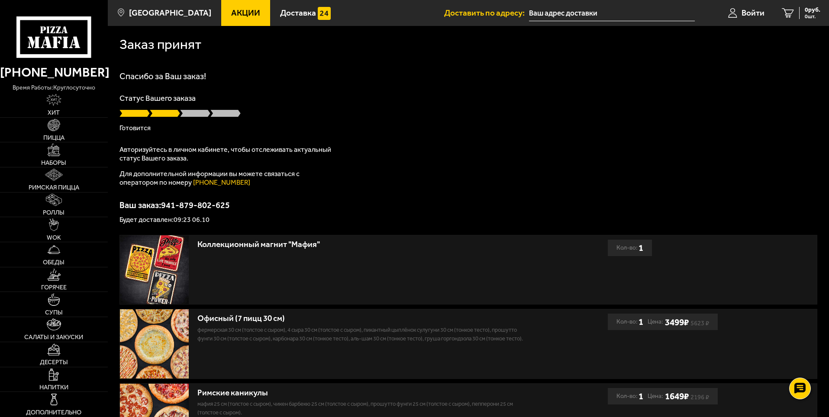
type input "[PERSON_NAME][STREET_ADDRESS]"
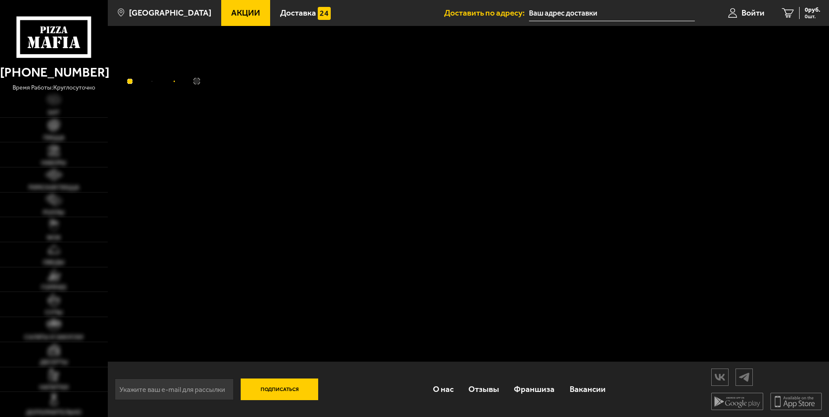
type input "[PERSON_NAME][STREET_ADDRESS]"
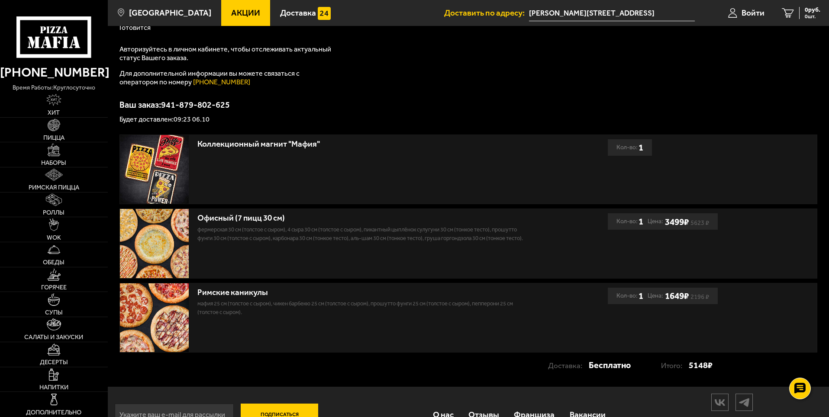
scroll to position [127, 0]
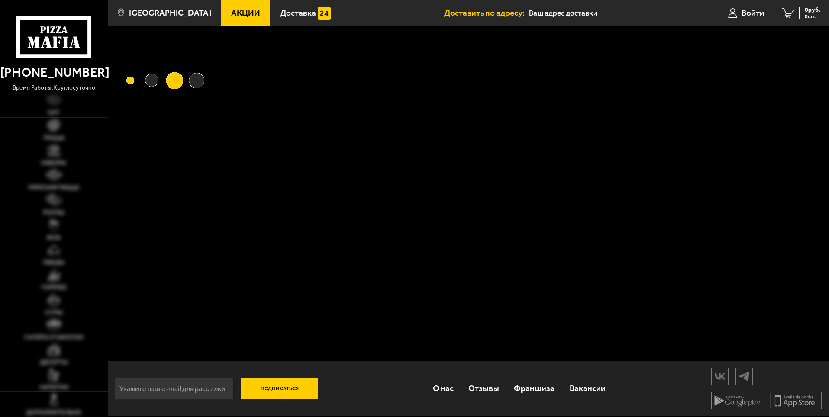
type input "[PERSON_NAME][STREET_ADDRESS]"
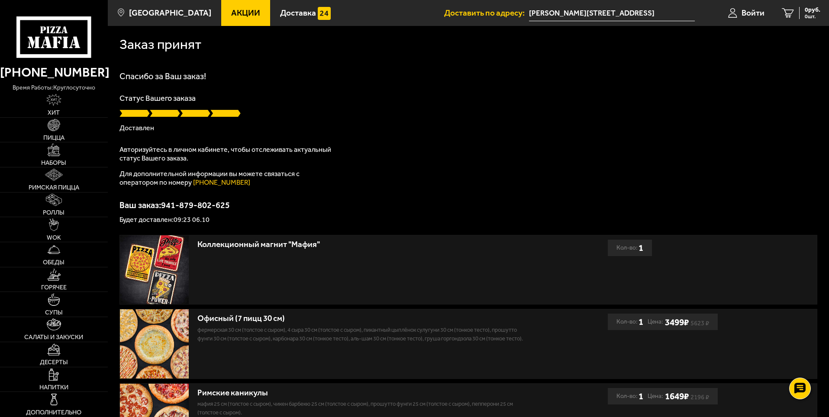
scroll to position [127, 0]
